Goal: Task Accomplishment & Management: Use online tool/utility

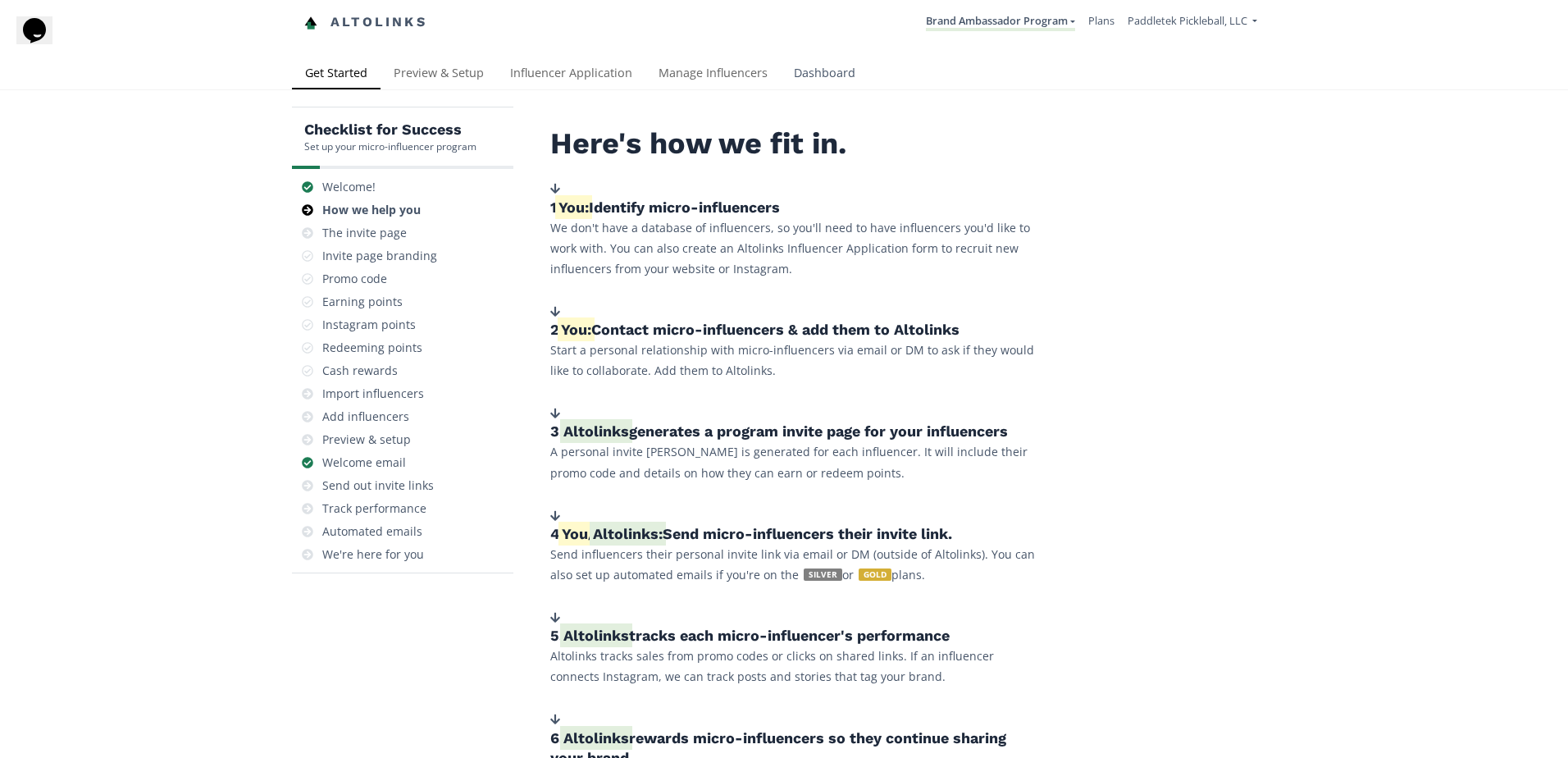
click at [801, 69] on link "Dashboard" at bounding box center [824, 74] width 88 height 33
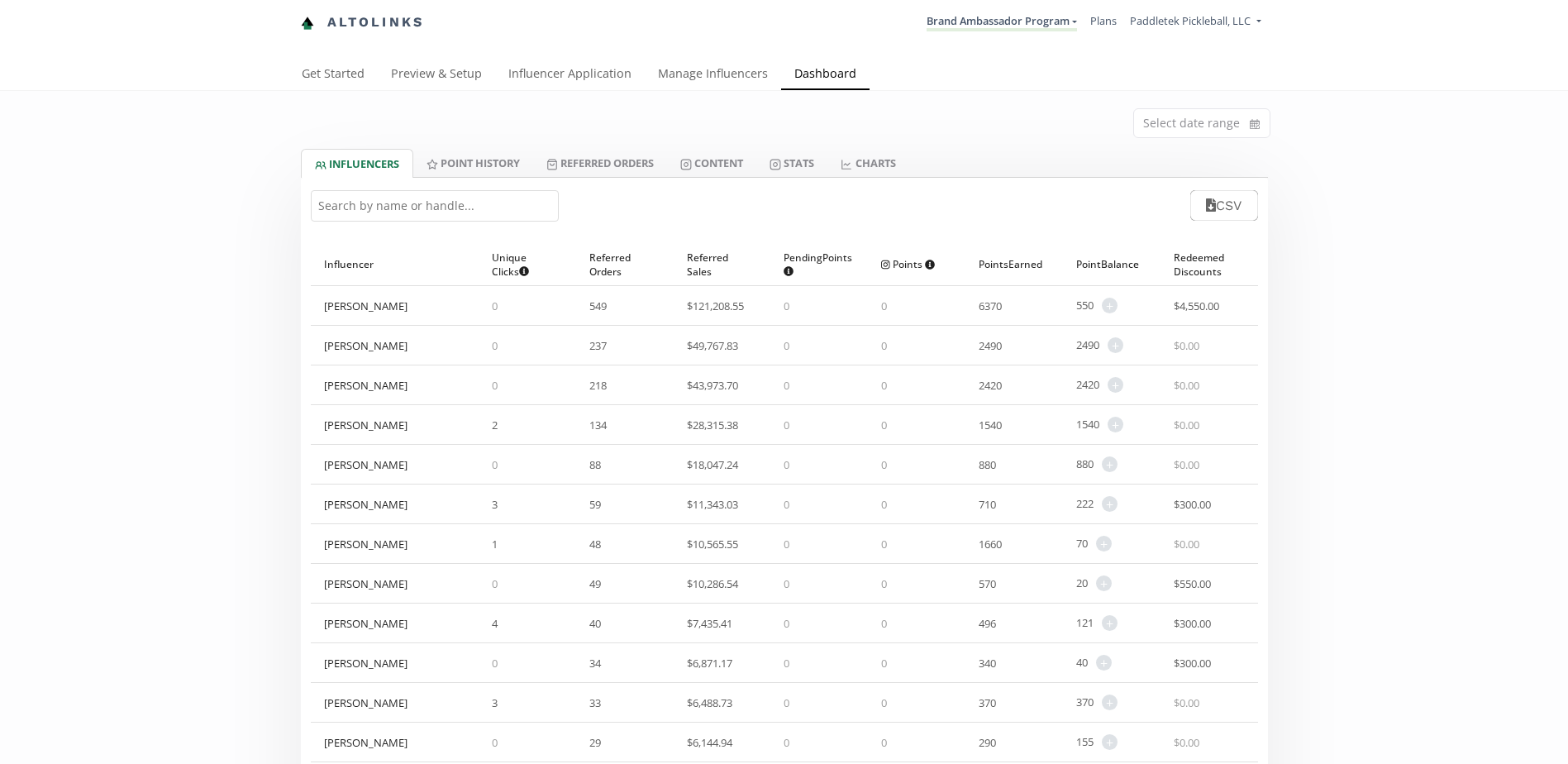
click at [367, 209] on input "text" at bounding box center [435, 205] width 248 height 31
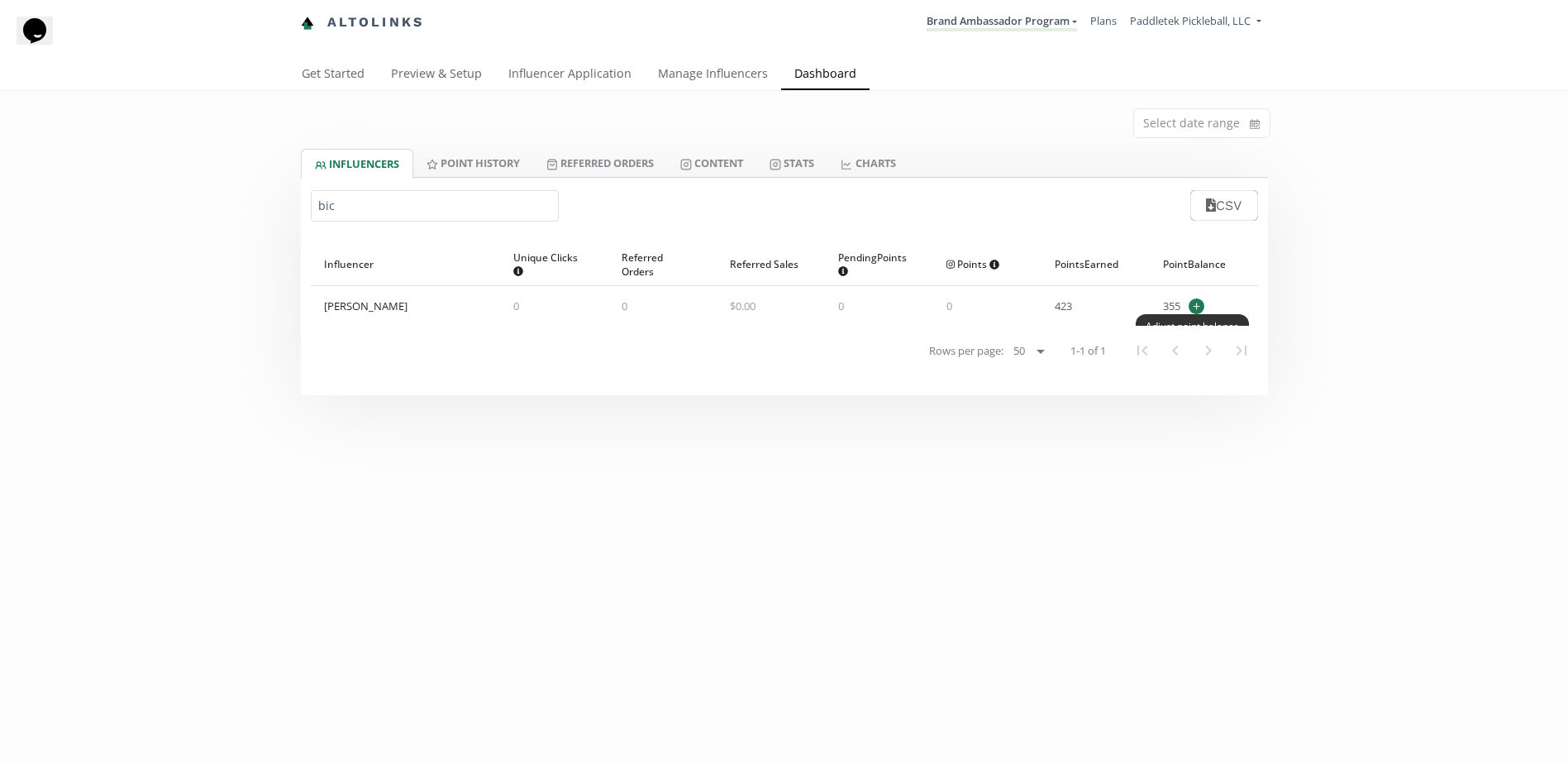
type input "bic"
click at [1203, 306] on span "+" at bounding box center [1197, 306] width 16 height 16
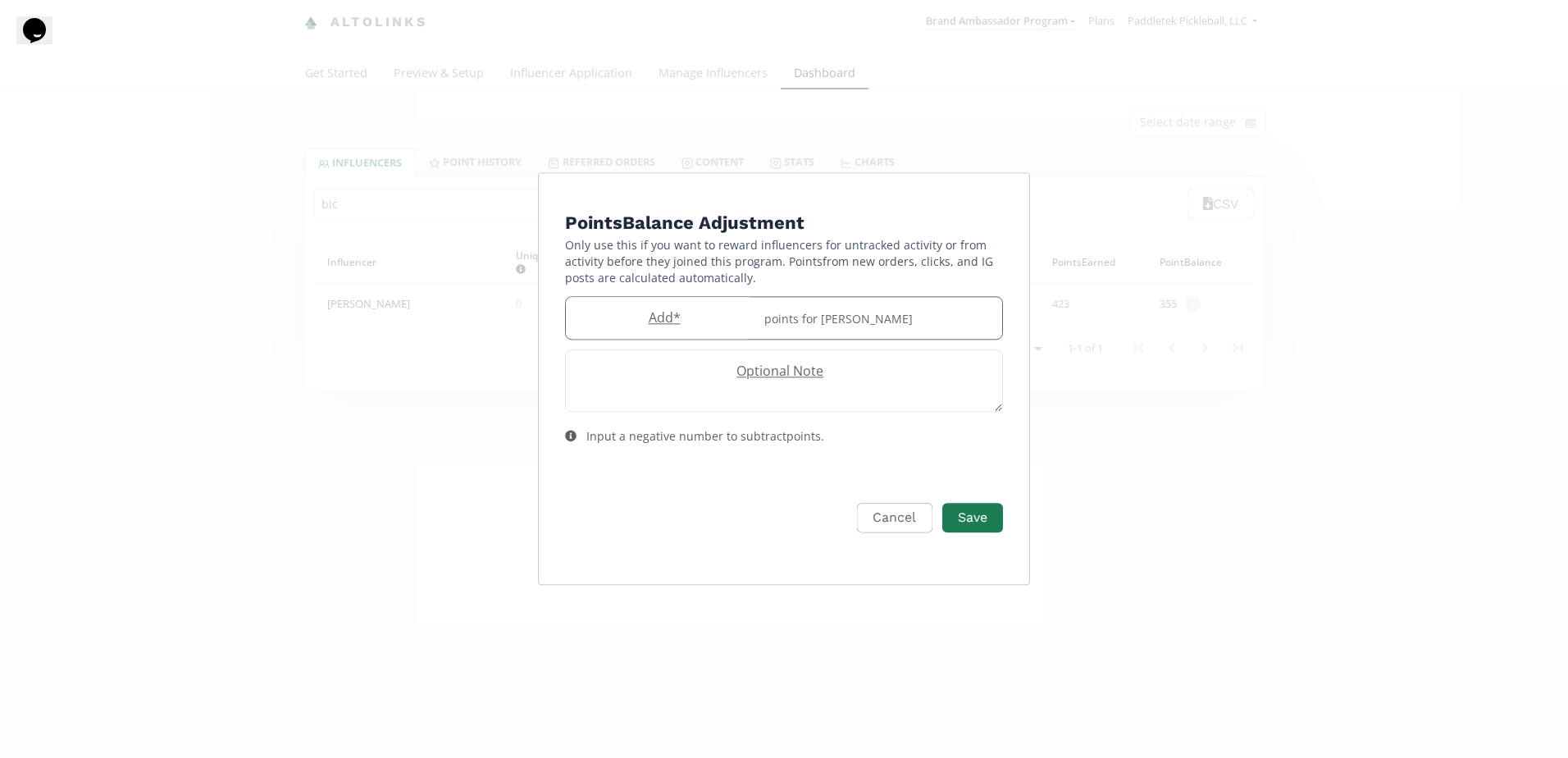
click at [806, 321] on div "points for [PERSON_NAME]" at bounding box center [877, 318] width 247 height 42
type input "10"
click at [968, 511] on button "Save" at bounding box center [972, 519] width 65 height 36
